Goal: Information Seeking & Learning: Check status

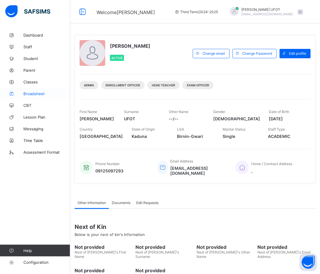
click at [41, 95] on span "Broadsheet" at bounding box center [46, 93] width 47 height 5
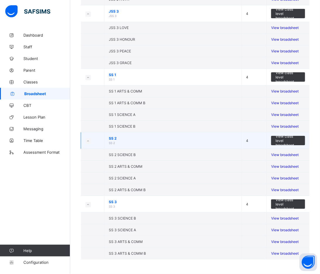
scroll to position [748, 0]
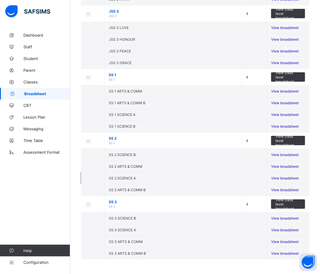
click at [298, 180] on span "View broadsheet" at bounding box center [286, 178] width 28 height 4
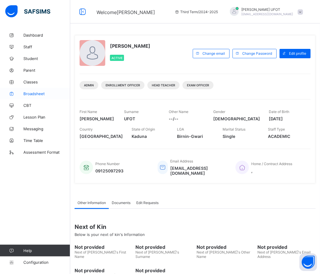
click at [47, 92] on span "Broadsheet" at bounding box center [46, 93] width 47 height 5
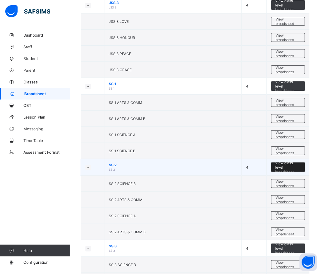
scroll to position [748, 0]
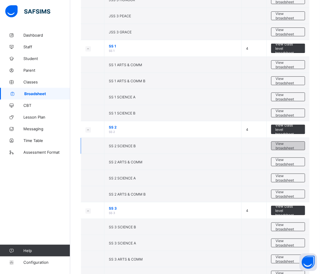
click at [283, 147] on span "View broadsheet" at bounding box center [288, 145] width 25 height 9
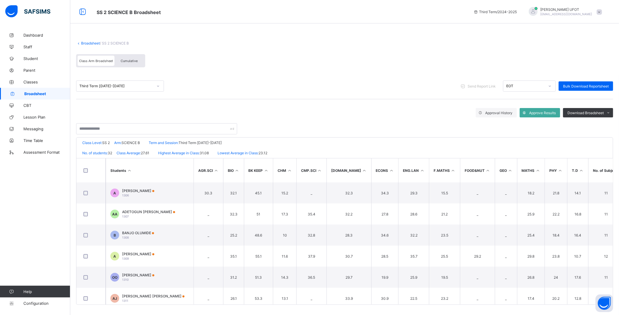
click at [269, 168] on icon at bounding box center [266, 170] width 5 height 4
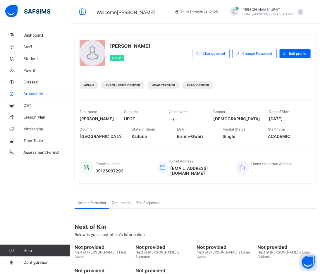
click at [36, 92] on span "Broadsheet" at bounding box center [46, 93] width 47 height 5
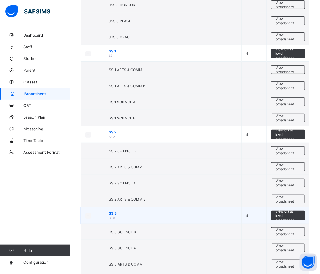
scroll to position [774, 0]
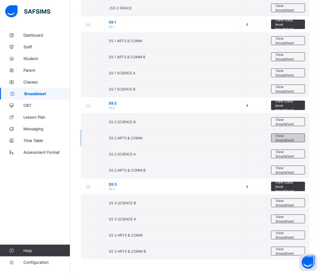
click at [291, 136] on span "View broadsheet" at bounding box center [288, 138] width 25 height 9
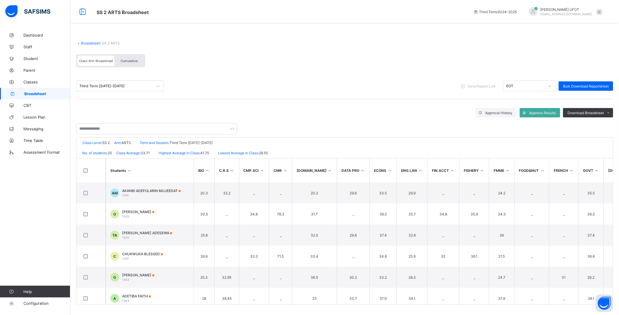
click at [286, 169] on icon at bounding box center [285, 170] width 5 height 4
click at [326, 170] on icon at bounding box center [596, 170] width 5 height 4
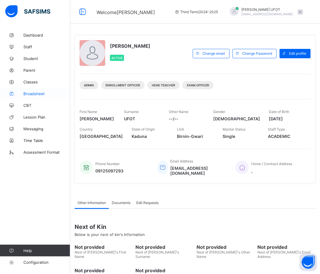
click at [42, 94] on span "Broadsheet" at bounding box center [46, 93] width 47 height 5
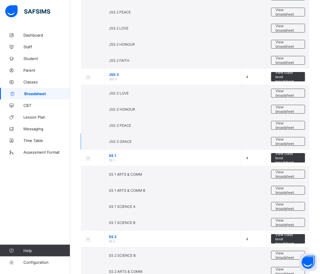
scroll to position [683, 0]
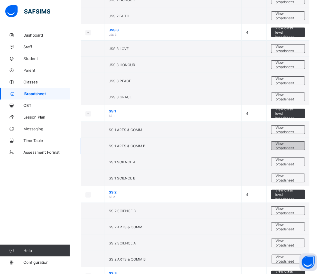
click at [285, 147] on span "View broadsheet" at bounding box center [288, 145] width 25 height 9
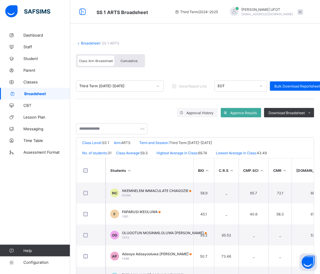
click at [89, 41] on link "Broadsheet" at bounding box center [90, 43] width 19 height 4
